Goal: Transaction & Acquisition: Purchase product/service

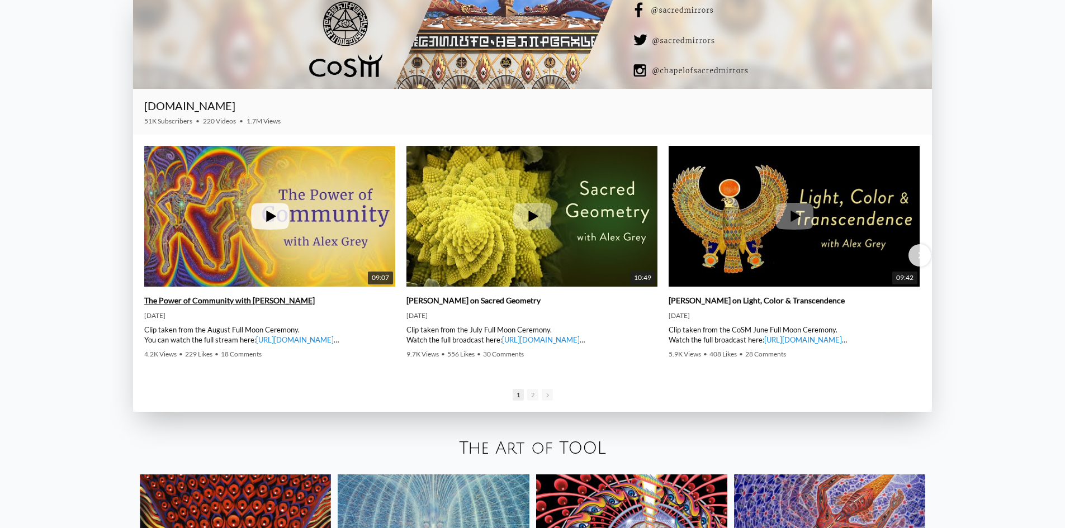
scroll to position [1900, 0]
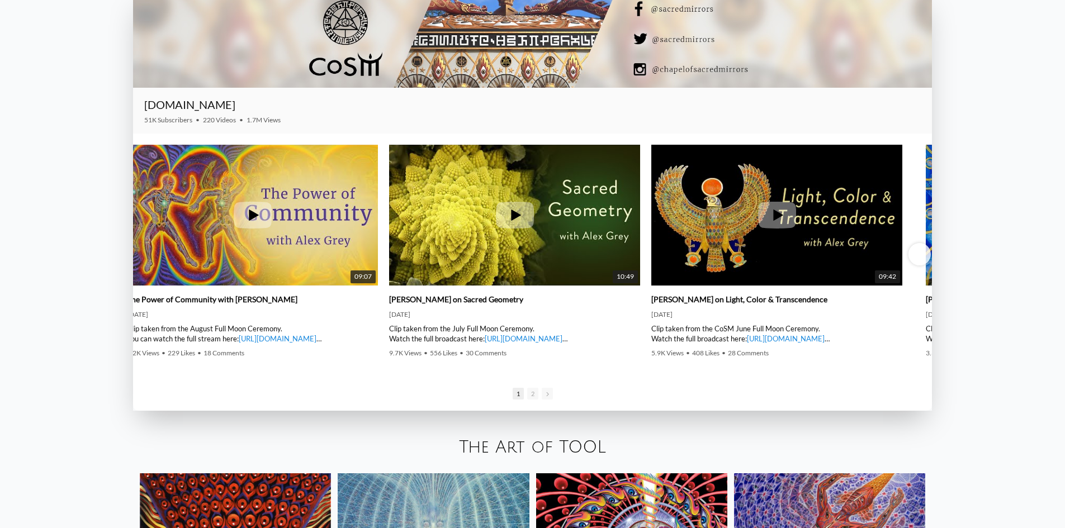
drag, startPoint x: 145, startPoint y: 266, endPoint x: 128, endPoint y: 82, distance: 185.3
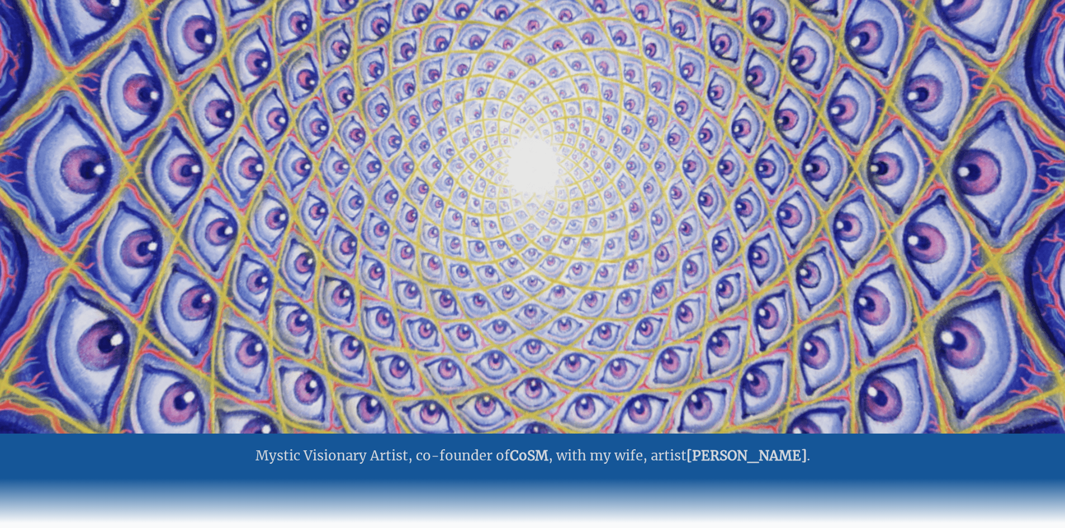
scroll to position [0, 0]
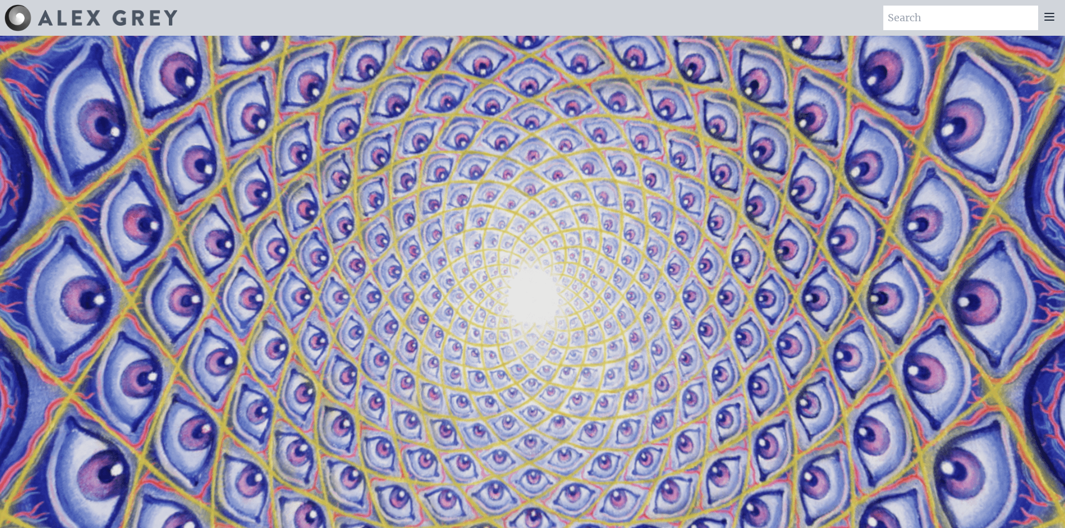
drag, startPoint x: 87, startPoint y: 268, endPoint x: 458, endPoint y: 3, distance: 456.0
click at [1056, 20] on div at bounding box center [1049, 18] width 22 height 25
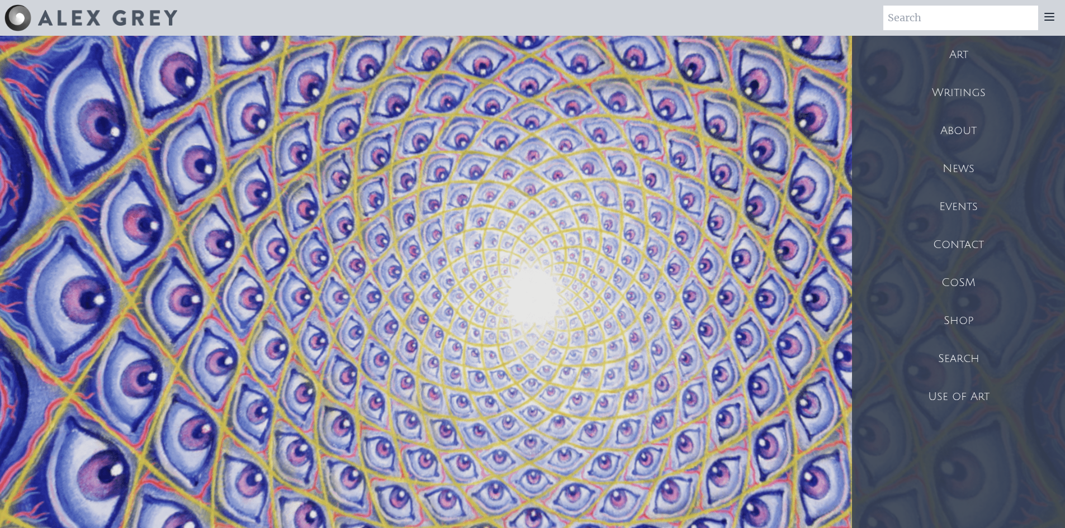
click at [954, 324] on div "Shop" at bounding box center [958, 321] width 213 height 38
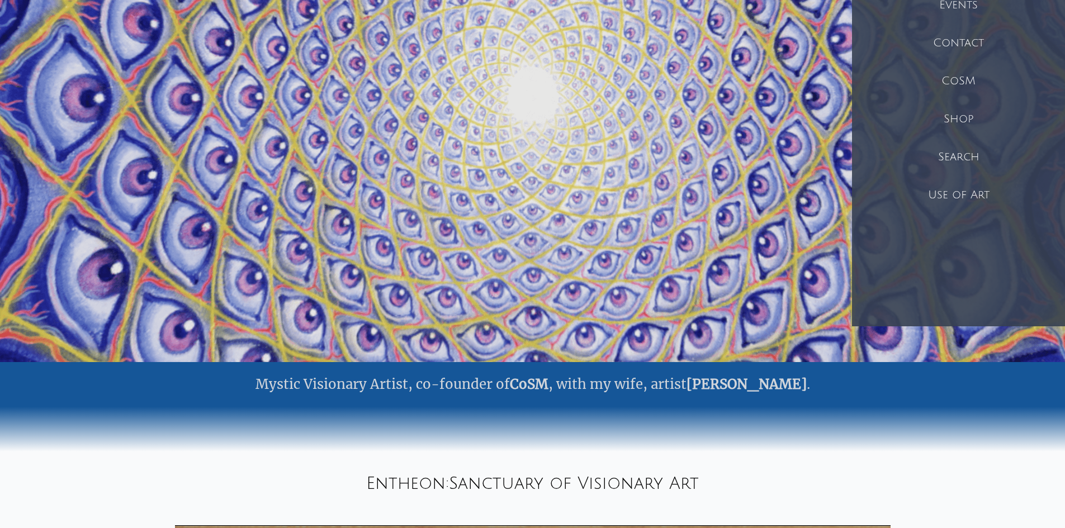
scroll to position [56, 0]
